Goal: Find contact information: Obtain details needed to contact an individual or organization

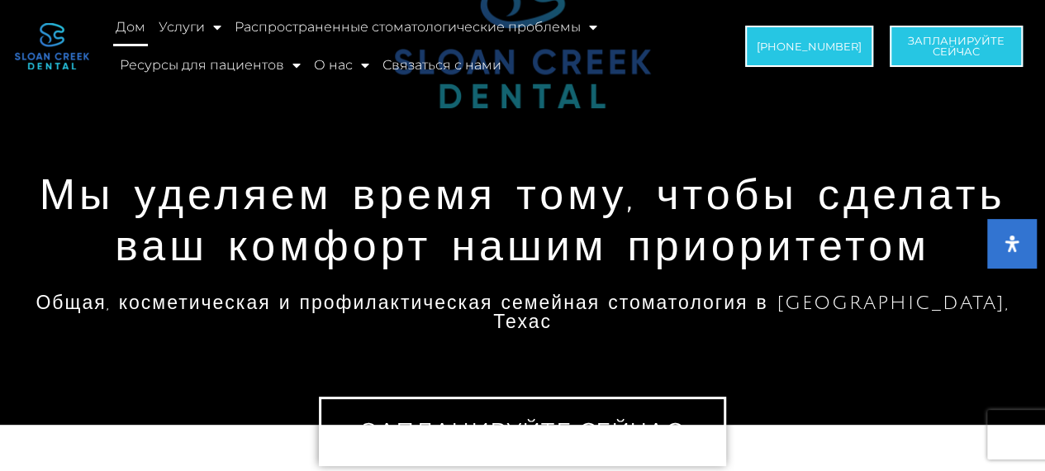
scroll to position [83, 0]
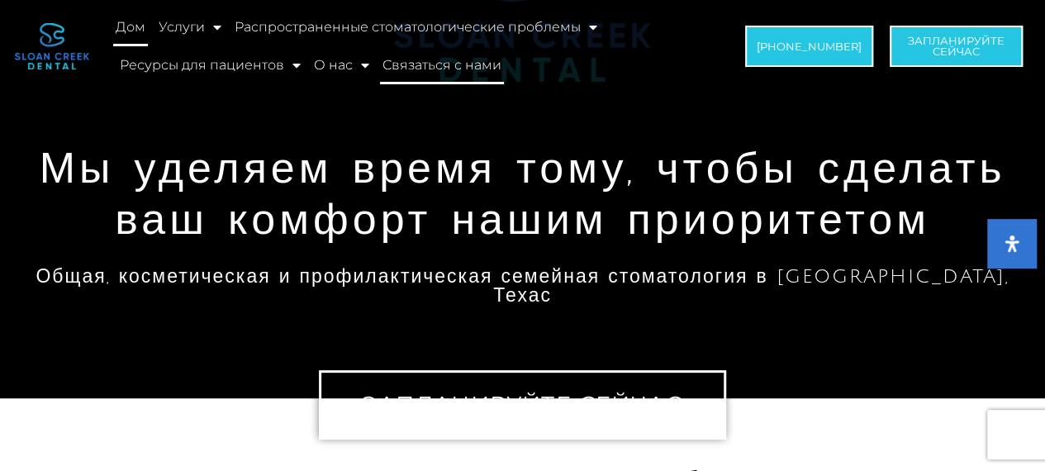
click at [474, 67] on font "Связаться с нами" at bounding box center [441, 65] width 119 height 16
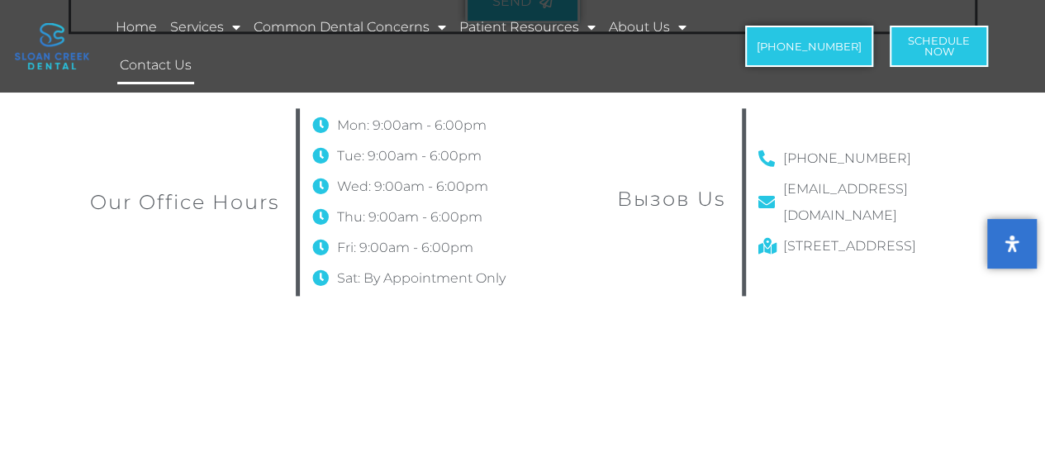
scroll to position [973, 0]
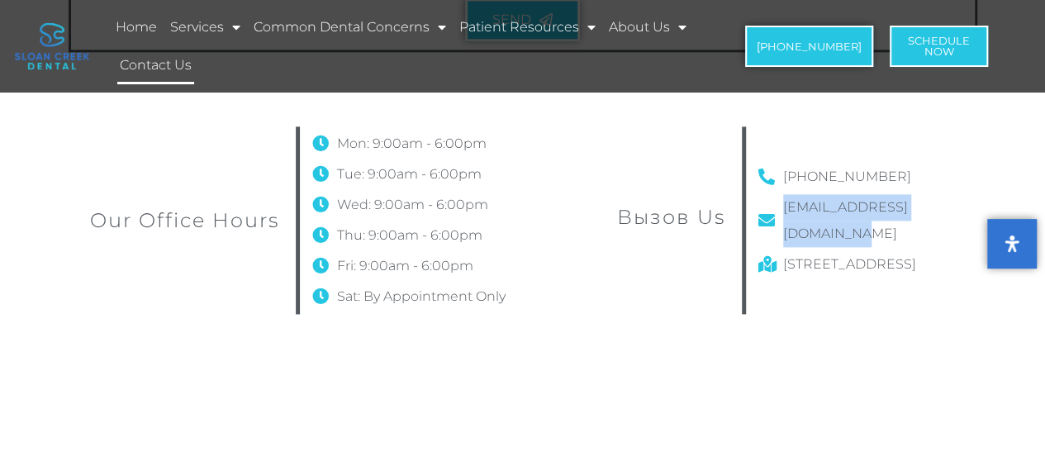
drag, startPoint x: 985, startPoint y: 200, endPoint x: 781, endPoint y: 212, distance: 203.6
click at [781, 212] on div "Our Office Hours Mon: 9:00am - 6:00pm Tue: 9:00am - 6:00pm Wed: 9:00am - 6:00pm…" at bounding box center [523, 220] width 942 height 221
copy span "[EMAIL_ADDRESS][DOMAIN_NAME]"
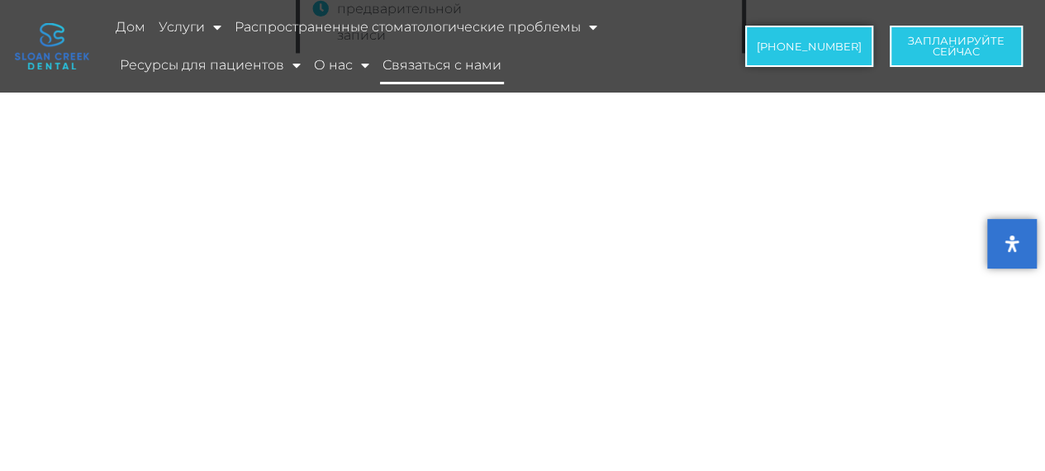
scroll to position [1323, 0]
